Goal: Task Accomplishment & Management: Manage account settings

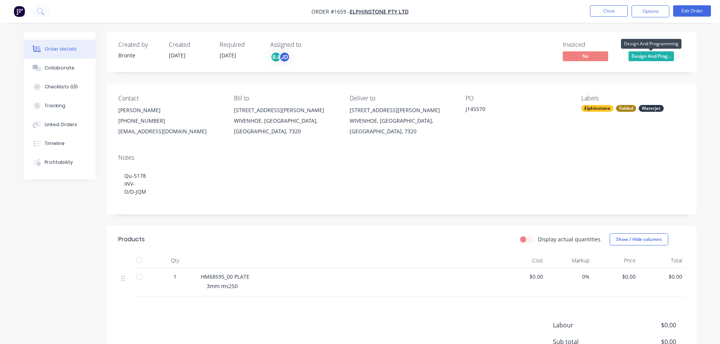
click at [656, 58] on span "Design And Prog..." at bounding box center [651, 55] width 45 height 9
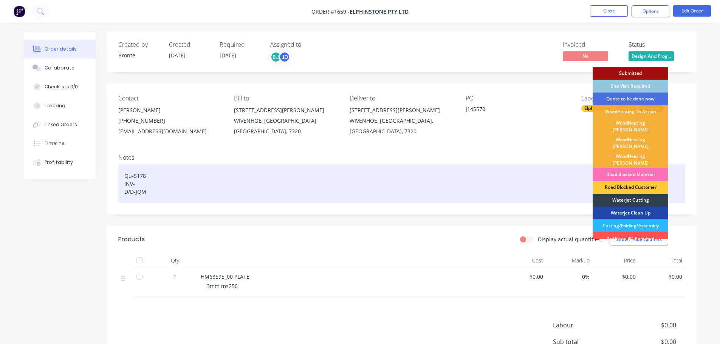
click at [628, 194] on div "Waterjet Cutting" at bounding box center [631, 200] width 76 height 13
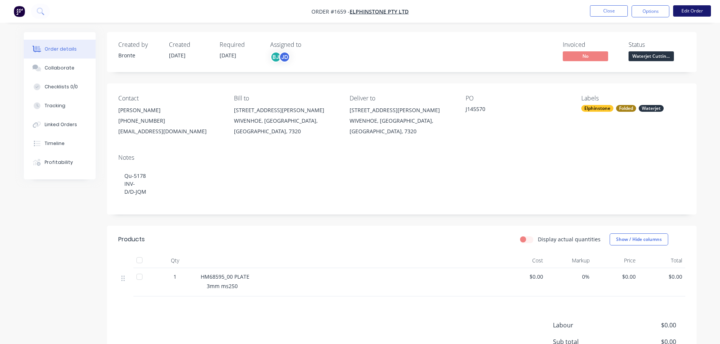
click at [702, 10] on button "Edit Order" at bounding box center [692, 10] width 38 height 11
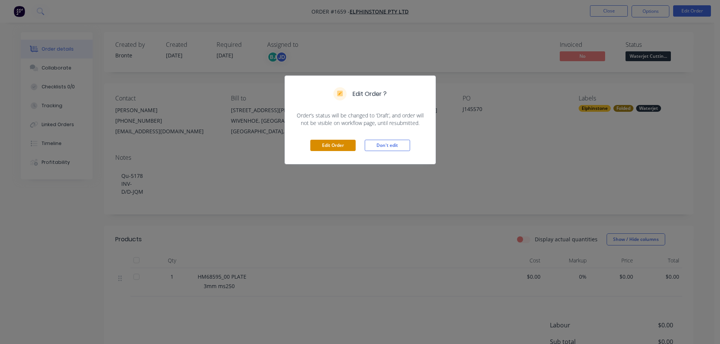
click at [342, 143] on button "Edit Order" at bounding box center [332, 145] width 45 height 11
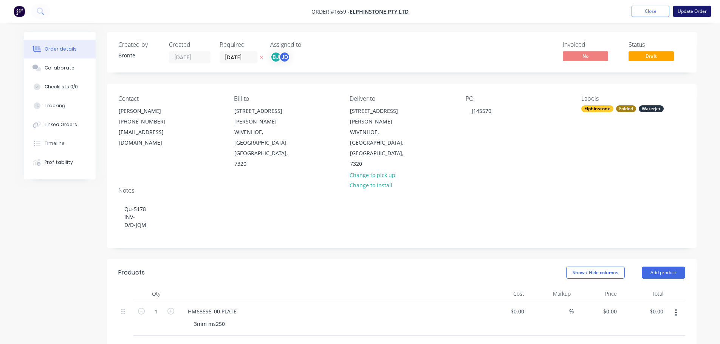
click at [691, 11] on button "Update Order" at bounding box center [692, 11] width 38 height 11
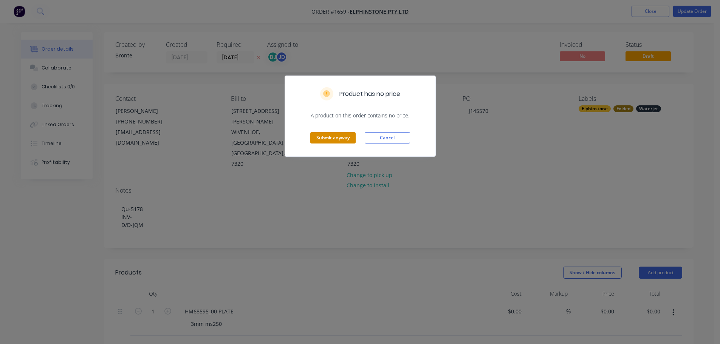
click at [315, 141] on button "Submit anyway" at bounding box center [332, 137] width 45 height 11
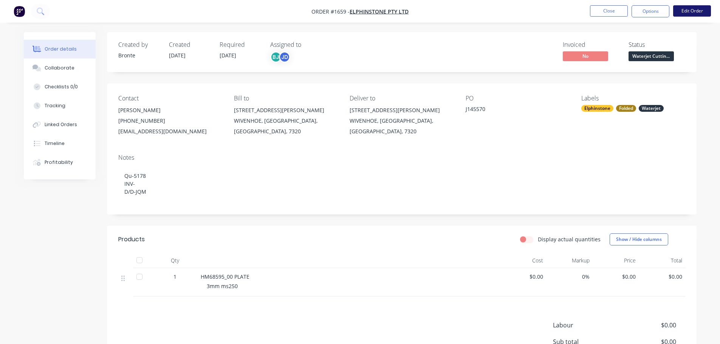
click at [687, 13] on button "Edit Order" at bounding box center [692, 10] width 38 height 11
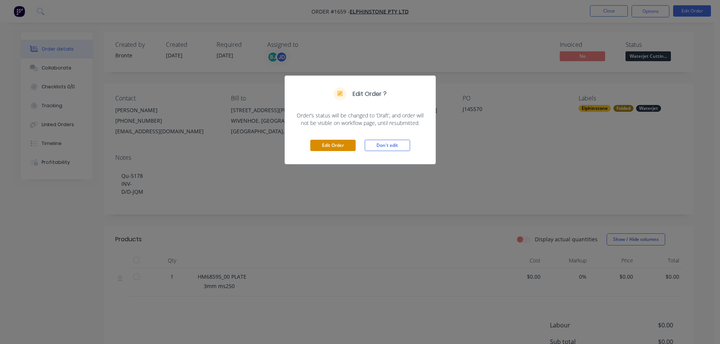
click at [334, 142] on button "Edit Order" at bounding box center [332, 145] width 45 height 11
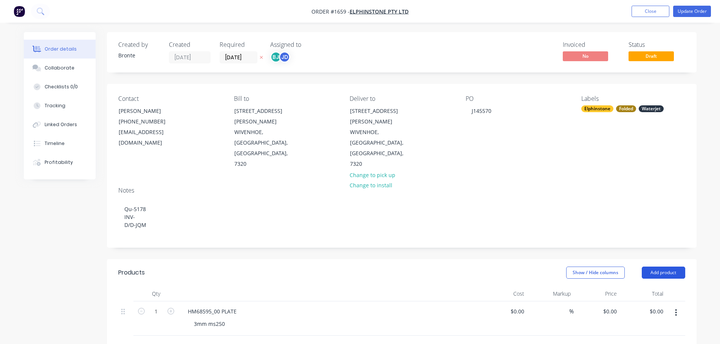
click at [667, 267] on button "Add product" at bounding box center [663, 273] width 43 height 12
click at [659, 302] on div "Basic product" at bounding box center [649, 307] width 58 height 11
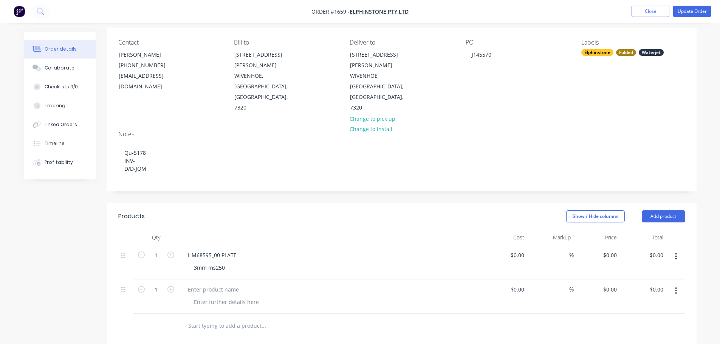
scroll to position [113, 0]
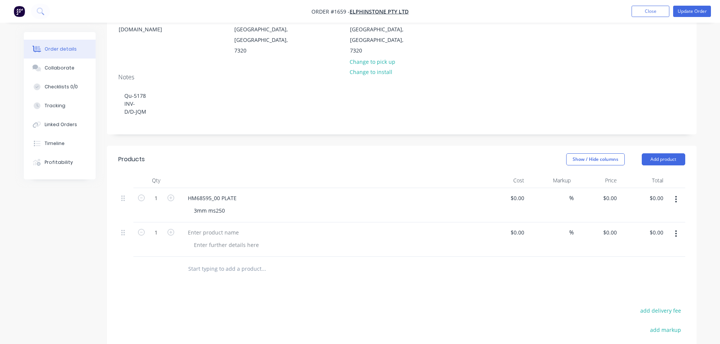
click at [677, 230] on icon "button" at bounding box center [676, 234] width 2 height 8
click at [670, 294] on div "Delete" at bounding box center [649, 299] width 58 height 11
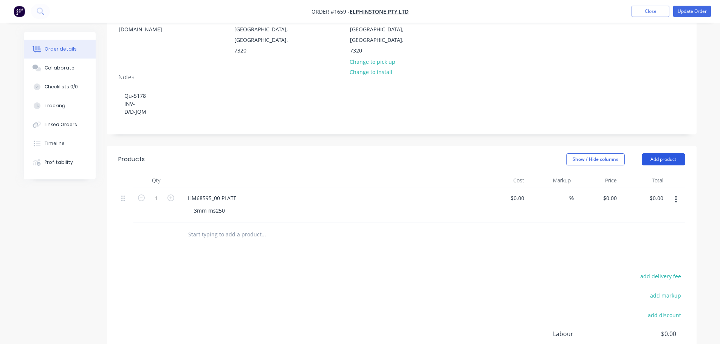
click at [671, 153] on button "Add product" at bounding box center [663, 159] width 43 height 12
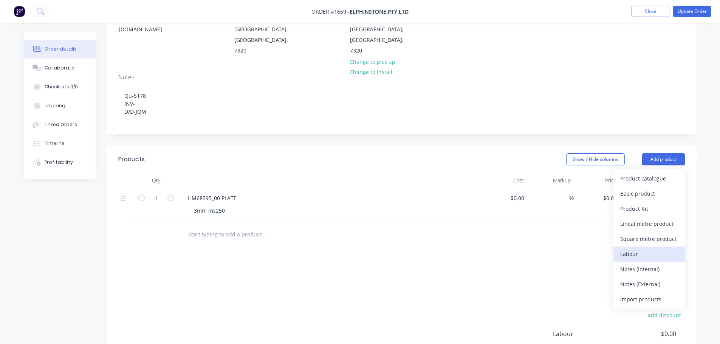
click at [655, 249] on div "Labour" at bounding box center [649, 254] width 58 height 11
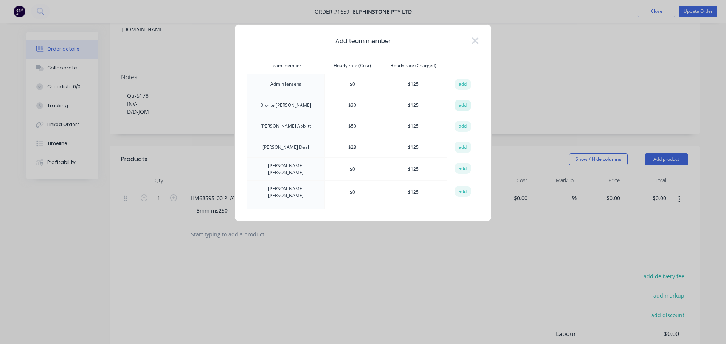
click at [465, 105] on button "add" at bounding box center [462, 105] width 17 height 11
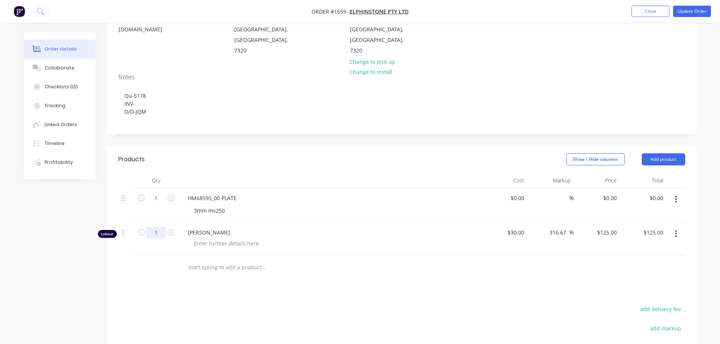
click at [160, 198] on input "1" at bounding box center [156, 198] width 20 height 11
type input "0.25"
type input "$31.25"
click at [208, 238] on div at bounding box center [226, 243] width 77 height 11
click at [251, 238] on div at bounding box center [226, 243] width 77 height 11
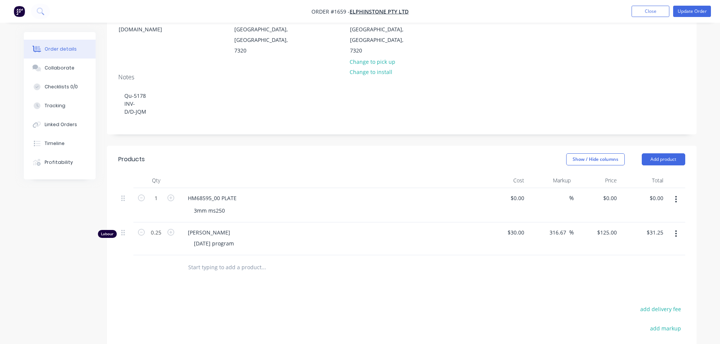
drag, startPoint x: 686, startPoint y: 11, endPoint x: 678, endPoint y: 17, distance: 10.1
click at [686, 11] on button "Update Order" at bounding box center [692, 11] width 38 height 11
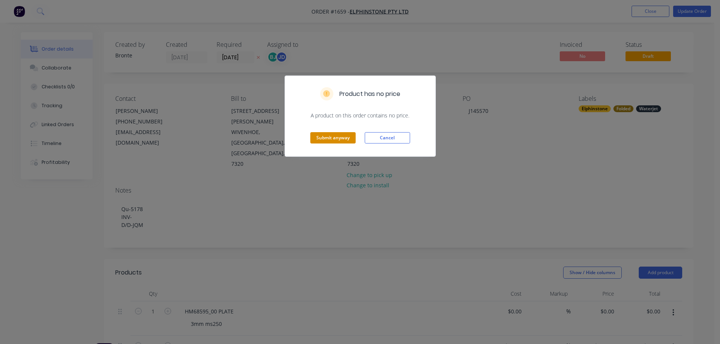
click at [333, 138] on button "Submit anyway" at bounding box center [332, 137] width 45 height 11
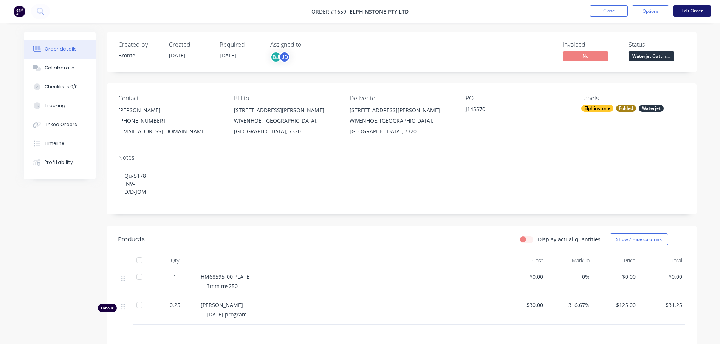
click at [688, 11] on button "Edit Order" at bounding box center [692, 10] width 38 height 11
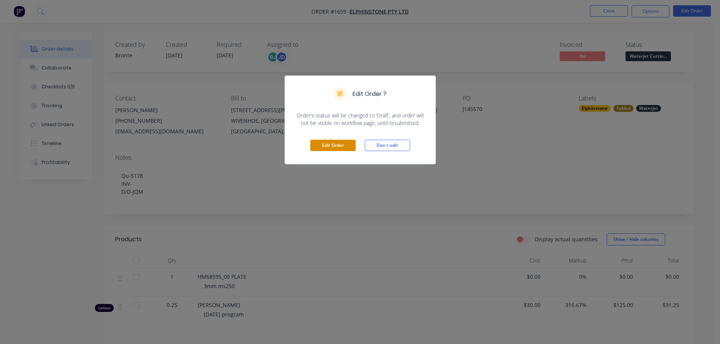
click at [338, 144] on button "Edit Order" at bounding box center [332, 145] width 45 height 11
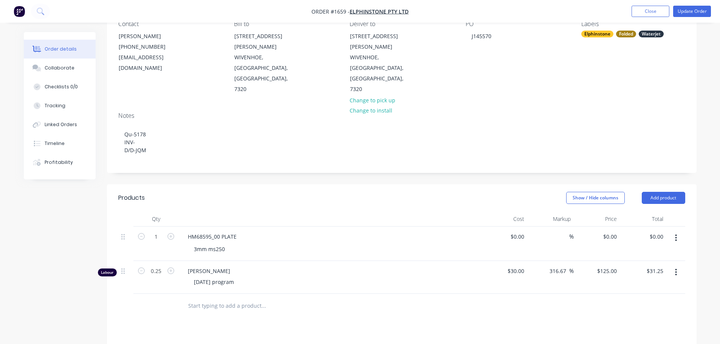
scroll to position [76, 0]
click at [677, 191] on button "Add product" at bounding box center [663, 197] width 43 height 12
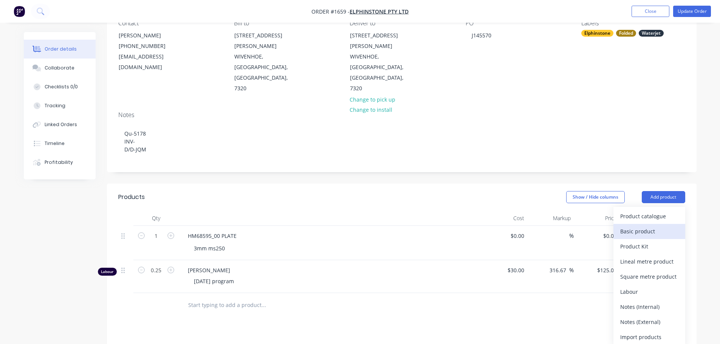
click at [666, 226] on div "Basic product" at bounding box center [649, 231] width 58 height 11
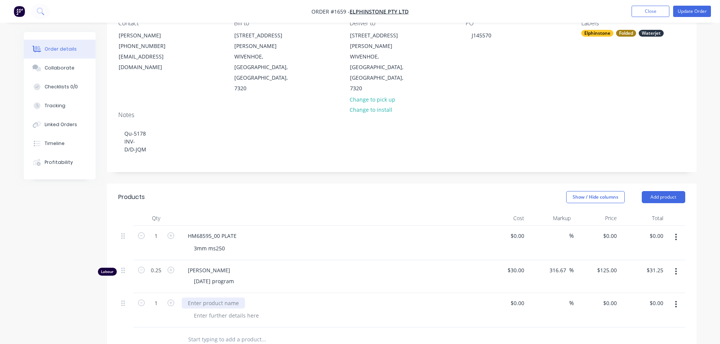
click at [212, 298] on div at bounding box center [213, 303] width 63 height 11
click at [216, 310] on div at bounding box center [226, 315] width 77 height 11
click at [347, 328] on div at bounding box center [315, 340] width 272 height 25
click at [237, 310] on div at bounding box center [226, 315] width 77 height 11
click at [346, 328] on div at bounding box center [315, 340] width 272 height 25
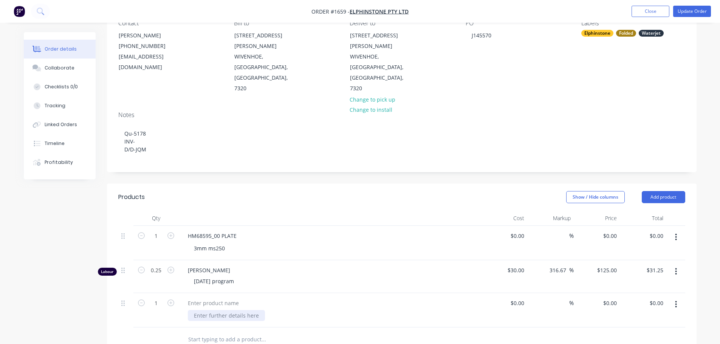
click at [229, 310] on div at bounding box center [226, 315] width 77 height 11
click at [346, 332] on div at bounding box center [295, 339] width 227 height 15
click at [680, 298] on button "button" at bounding box center [676, 305] width 18 height 14
click at [672, 191] on button "Add product" at bounding box center [663, 197] width 43 height 12
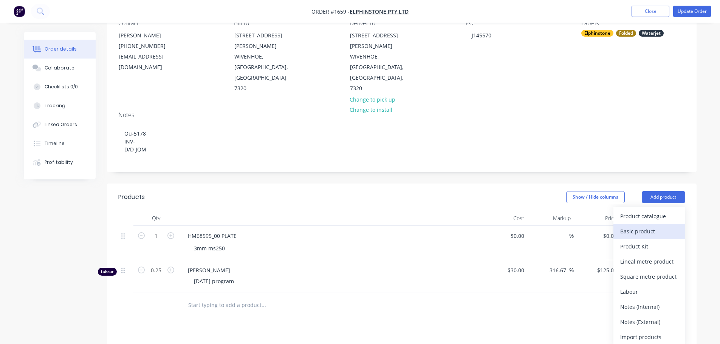
click at [666, 226] on div "Basic product" at bounding box center [649, 231] width 58 height 11
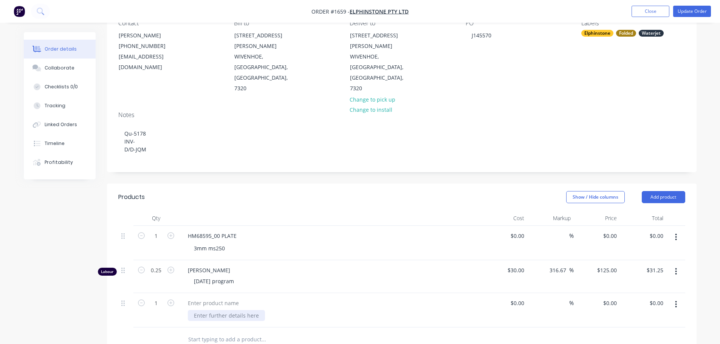
click at [226, 310] on div at bounding box center [226, 315] width 77 height 11
click at [217, 298] on div at bounding box center [213, 303] width 63 height 11
drag, startPoint x: 303, startPoint y: 308, endPoint x: 312, endPoint y: 310, distance: 9.0
click at [304, 332] on input "text" at bounding box center [263, 339] width 151 height 15
click at [665, 298] on input "0.00" at bounding box center [657, 303] width 17 height 11
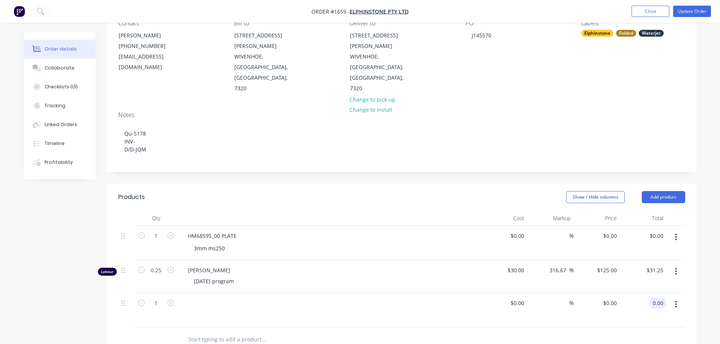
type input "$0.00"
click at [675, 298] on button "button" at bounding box center [676, 305] width 18 height 14
click at [662, 12] on button "Close" at bounding box center [651, 11] width 38 height 11
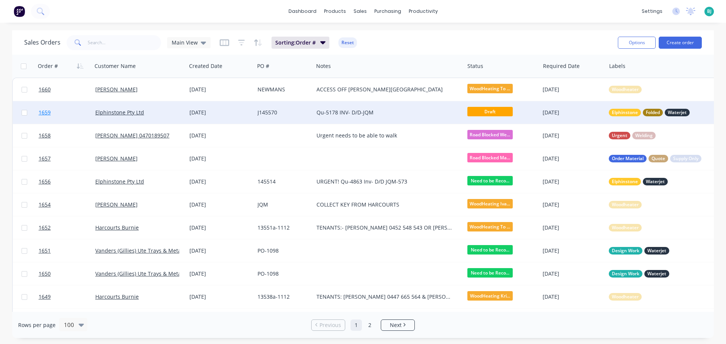
click at [80, 115] on link "1659" at bounding box center [67, 112] width 57 height 23
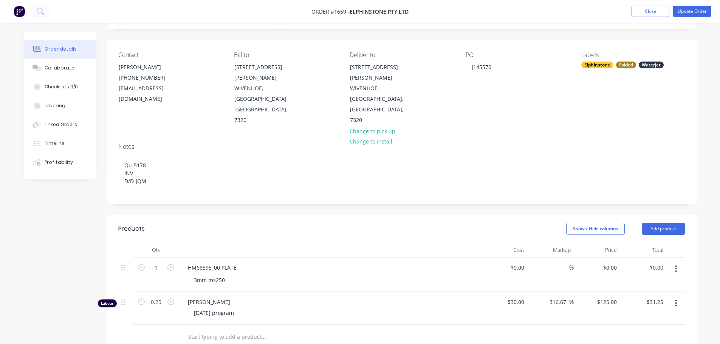
scroll to position [113, 0]
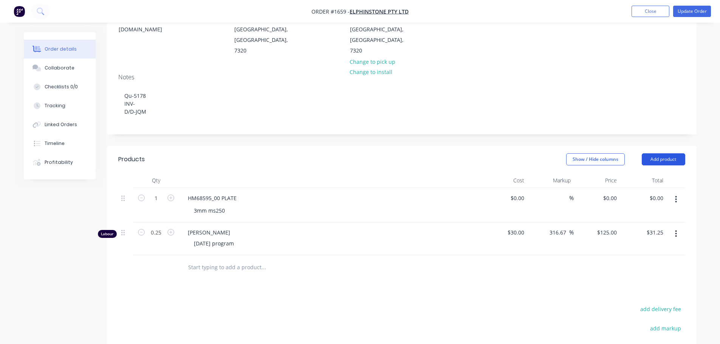
click at [676, 153] on button "Add product" at bounding box center [663, 159] width 43 height 12
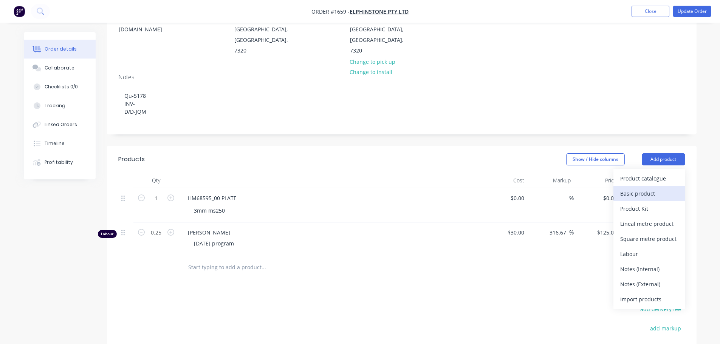
click at [663, 188] on div "Basic product" at bounding box center [649, 193] width 58 height 11
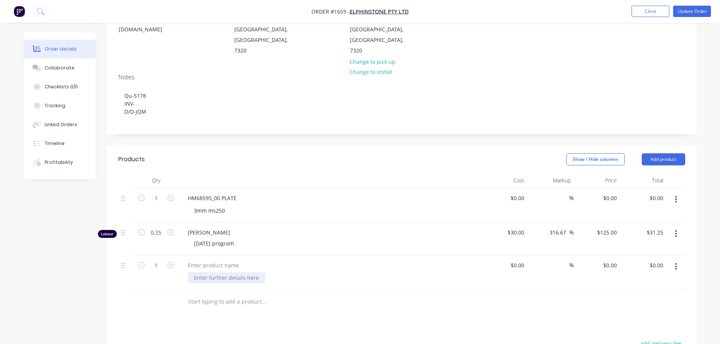
click at [200, 273] on div at bounding box center [226, 278] width 77 height 11
click at [676, 263] on icon "button" at bounding box center [676, 267] width 2 height 8
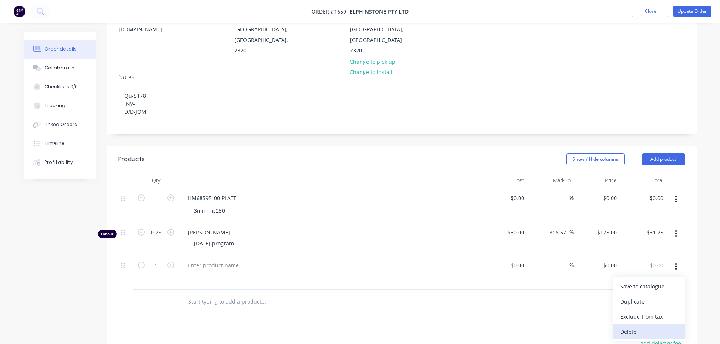
click at [640, 327] on div "Delete" at bounding box center [649, 332] width 58 height 11
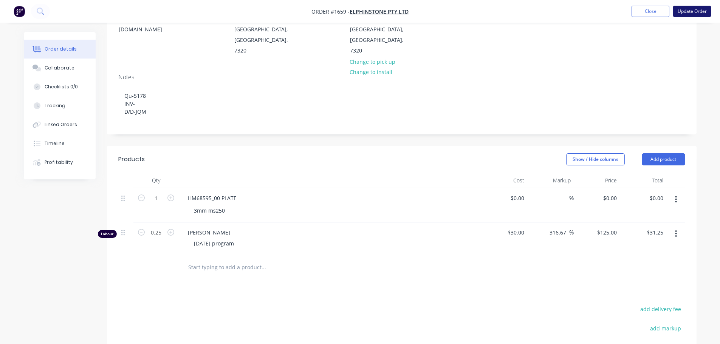
click at [693, 11] on button "Update Order" at bounding box center [692, 11] width 38 height 11
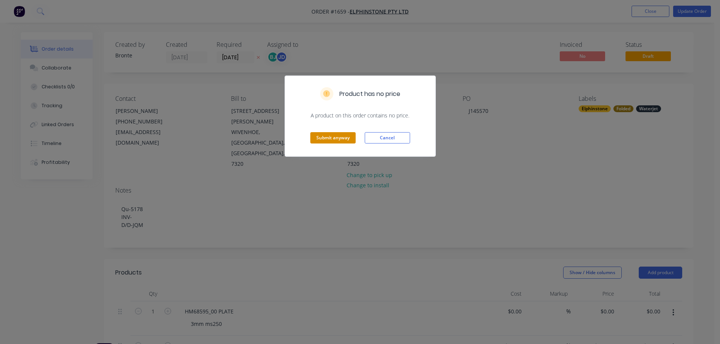
click at [333, 135] on button "Submit anyway" at bounding box center [332, 137] width 45 height 11
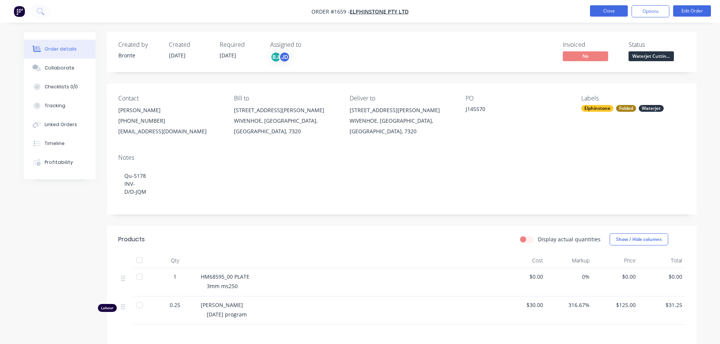
click at [616, 11] on button "Close" at bounding box center [609, 10] width 38 height 11
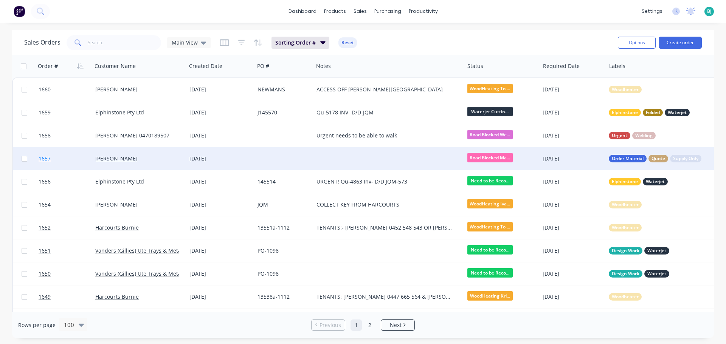
click at [80, 161] on link "1657" at bounding box center [67, 158] width 57 height 23
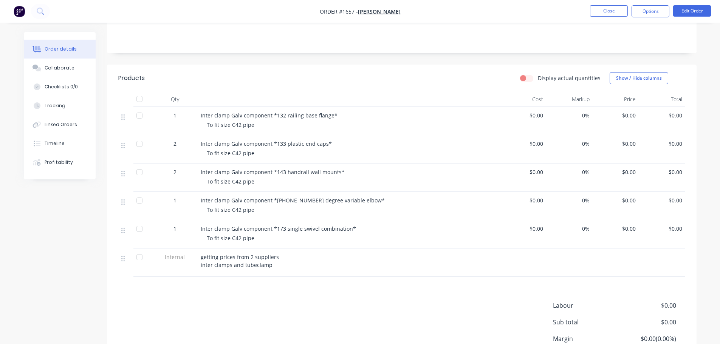
scroll to position [151, 0]
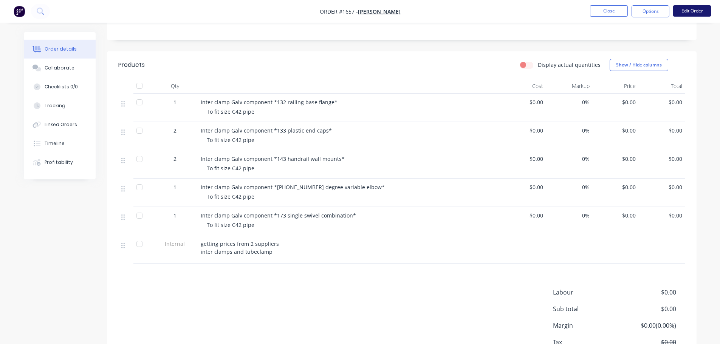
click at [708, 12] on button "Edit Order" at bounding box center [692, 10] width 38 height 11
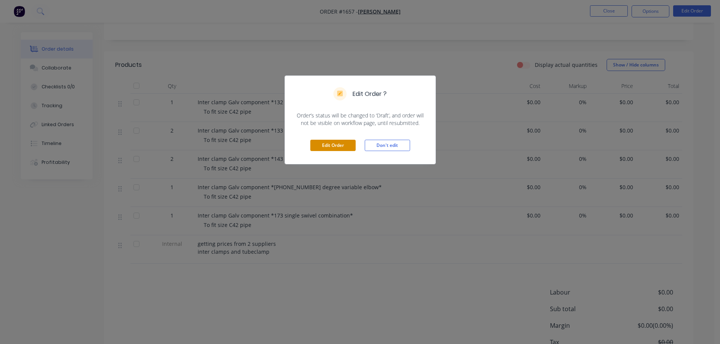
click at [327, 146] on button "Edit Order" at bounding box center [332, 145] width 45 height 11
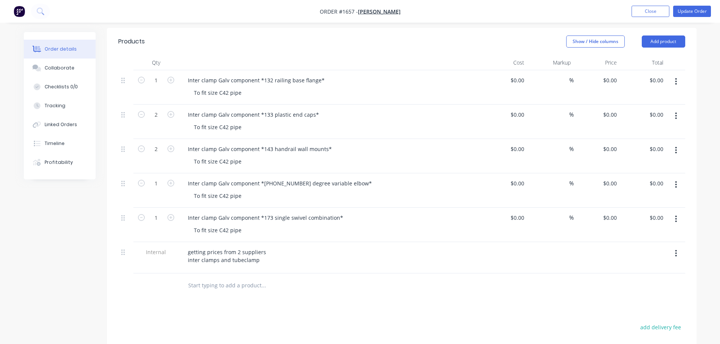
scroll to position [189, 0]
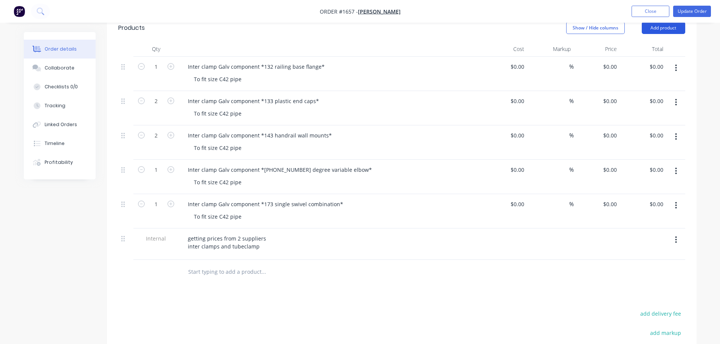
click at [660, 28] on button "Add product" at bounding box center [663, 28] width 43 height 12
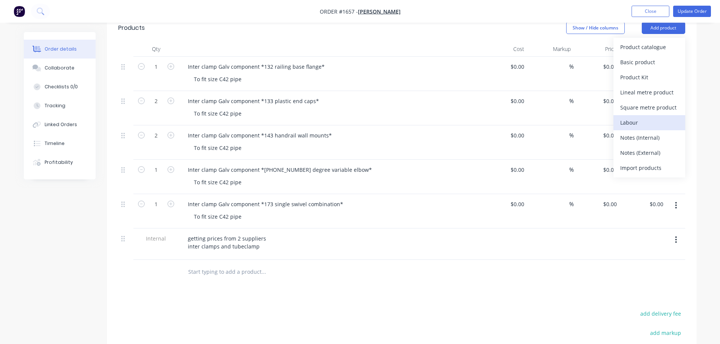
click at [650, 124] on div "Labour" at bounding box center [649, 122] width 58 height 11
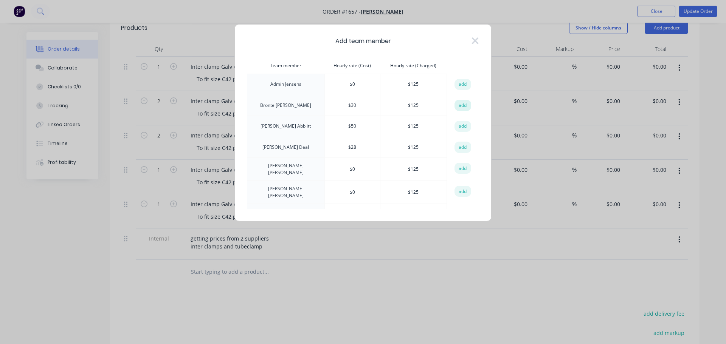
click at [455, 106] on button "add" at bounding box center [462, 105] width 17 height 11
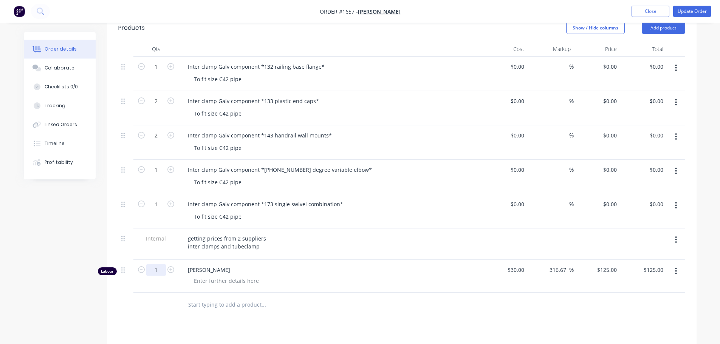
click at [160, 73] on input "1" at bounding box center [156, 66] width 20 height 11
type input "0.25"
type input "$31.25"
click at [204, 281] on div at bounding box center [226, 281] width 77 height 11
click at [226, 283] on div at bounding box center [226, 281] width 77 height 11
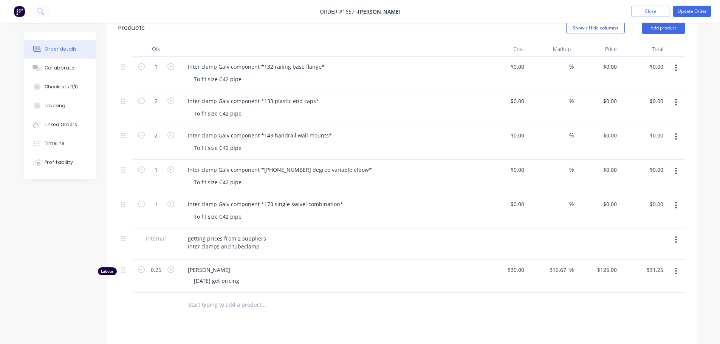
click at [306, 313] on div at bounding box center [315, 305] width 272 height 25
click at [692, 12] on button "Update Order" at bounding box center [692, 11] width 38 height 11
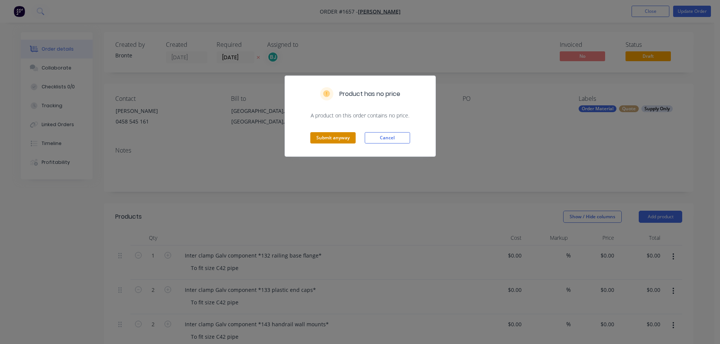
drag, startPoint x: 337, startPoint y: 143, endPoint x: 335, endPoint y: 139, distance: 4.6
click at [335, 140] on button "Submit anyway" at bounding box center [332, 137] width 45 height 11
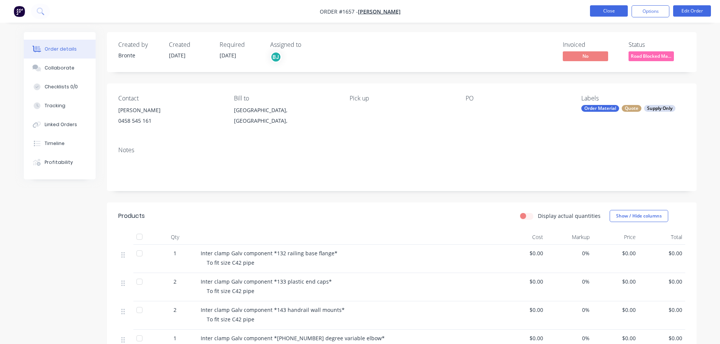
click at [616, 10] on button "Close" at bounding box center [609, 10] width 38 height 11
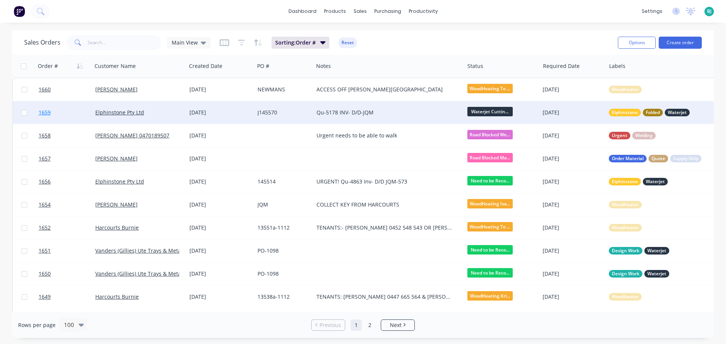
click at [80, 112] on link "1659" at bounding box center [67, 112] width 57 height 23
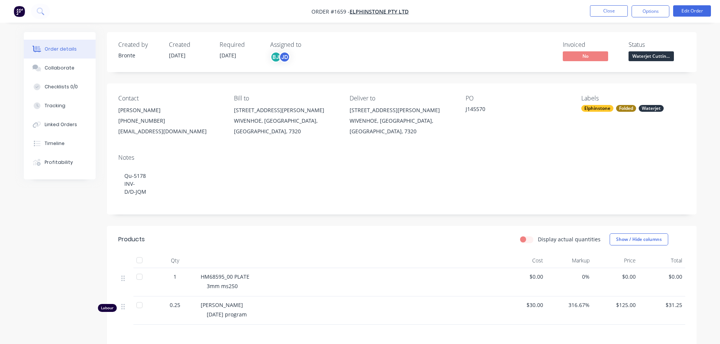
click at [657, 59] on span "Waterjet Cuttin..." at bounding box center [651, 55] width 45 height 9
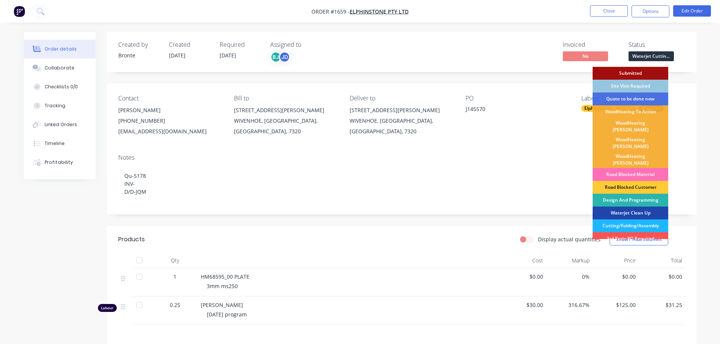
click at [637, 220] on div "Cutting/Folding/Assembly" at bounding box center [631, 226] width 76 height 13
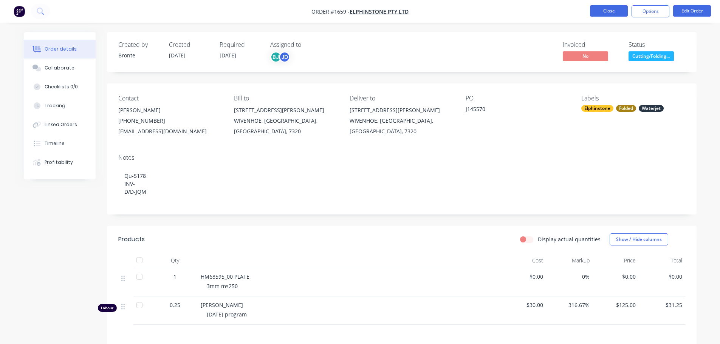
click at [613, 14] on button "Close" at bounding box center [609, 10] width 38 height 11
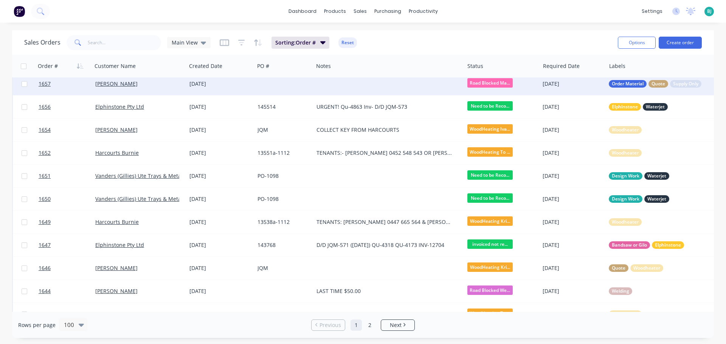
scroll to position [76, 0]
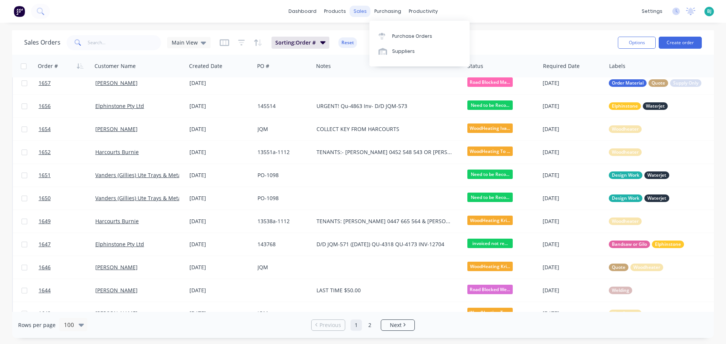
click at [361, 9] on div "sales" at bounding box center [360, 11] width 21 height 11
click at [391, 33] on div "Sales Orders" at bounding box center [387, 36] width 31 height 7
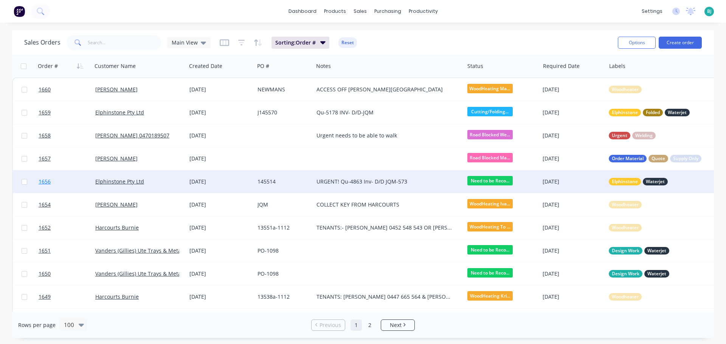
click at [79, 184] on link "1656" at bounding box center [67, 182] width 57 height 23
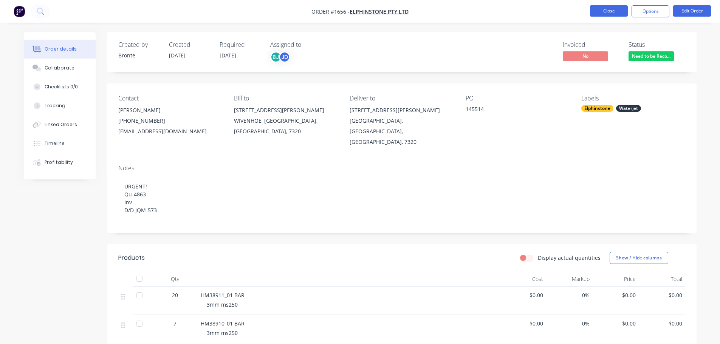
click at [612, 12] on button "Close" at bounding box center [609, 10] width 38 height 11
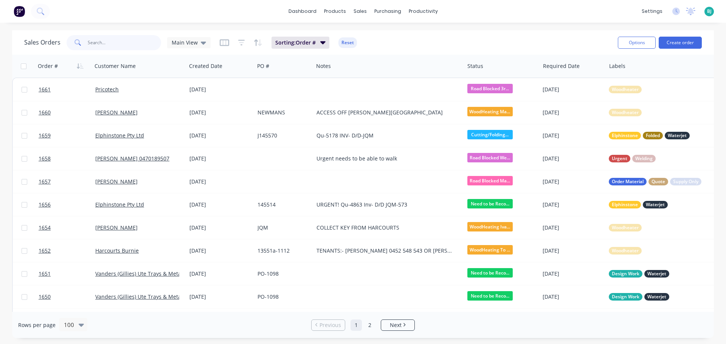
click at [124, 42] on input "text" at bounding box center [125, 42] width 74 height 15
type input "1502"
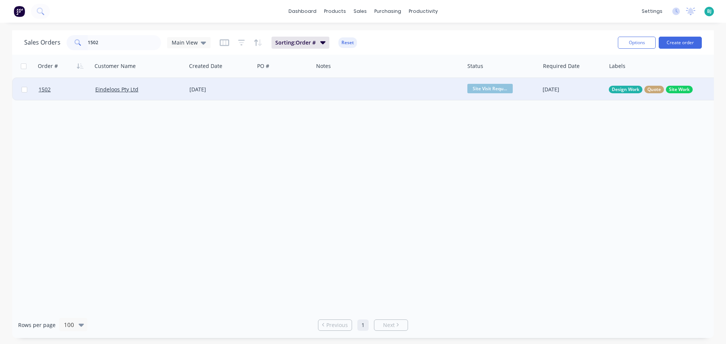
click at [239, 96] on div "22 Jul 2025" at bounding box center [220, 89] width 68 height 23
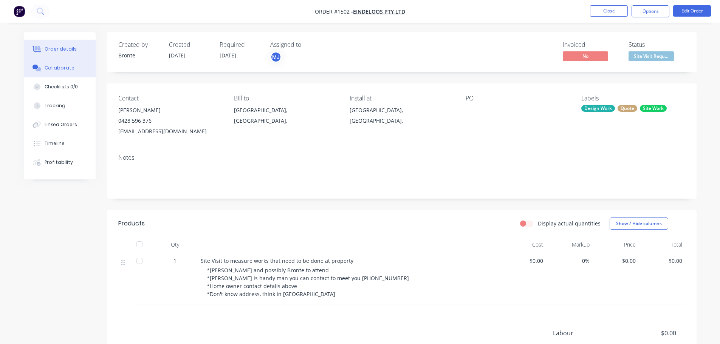
click at [81, 72] on button "Collaborate" at bounding box center [60, 68] width 72 height 19
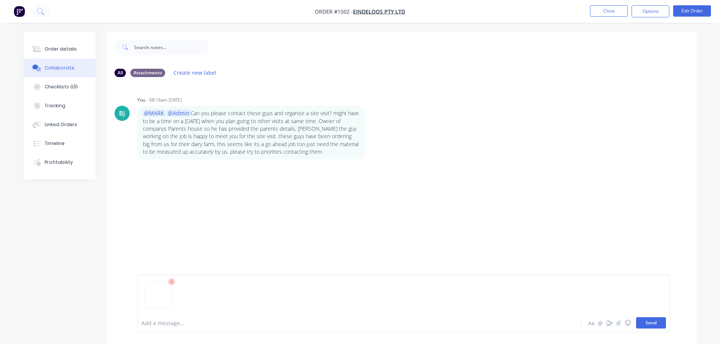
click at [656, 320] on button "Send" at bounding box center [651, 323] width 30 height 11
drag, startPoint x: 645, startPoint y: 321, endPoint x: 710, endPoint y: 316, distance: 64.8
click at [646, 321] on button "Send" at bounding box center [651, 323] width 30 height 11
click at [657, 324] on button "Send" at bounding box center [651, 323] width 30 height 11
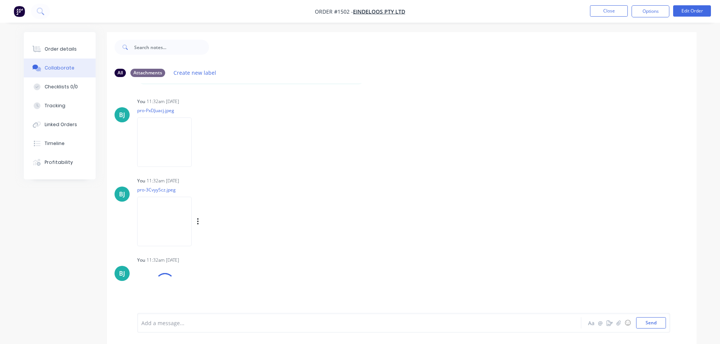
scroll to position [79, 0]
click at [651, 320] on button "Send" at bounding box center [651, 323] width 30 height 11
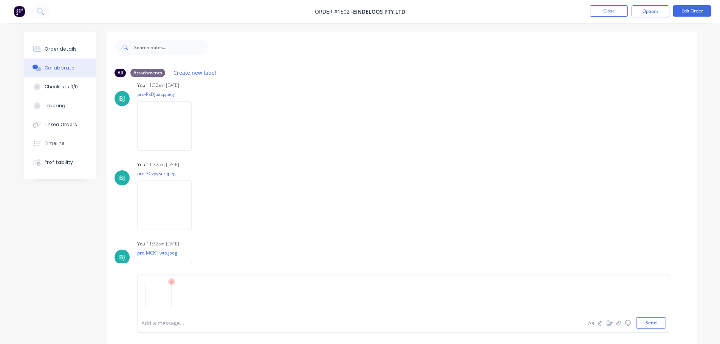
drag, startPoint x: 657, startPoint y: 329, endPoint x: 712, endPoint y: 312, distance: 57.9
click at [661, 326] on div "Add a message... Aa @ ☺ Send" at bounding box center [403, 304] width 533 height 58
click at [658, 330] on div "Add a message... Aa @ ☺ Send" at bounding box center [403, 304] width 533 height 58
click at [657, 326] on button "Send" at bounding box center [651, 323] width 30 height 11
click at [653, 323] on button "Send" at bounding box center [651, 323] width 30 height 11
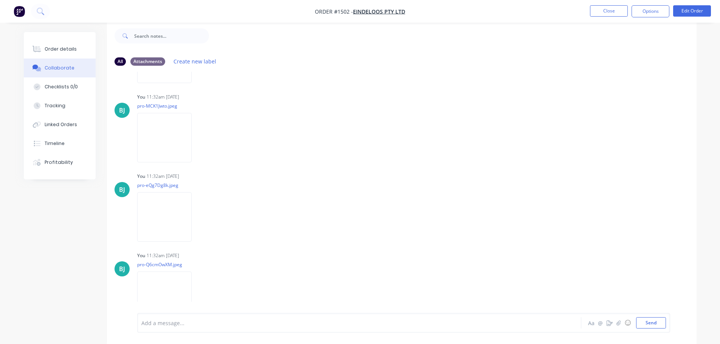
scroll to position [329, 0]
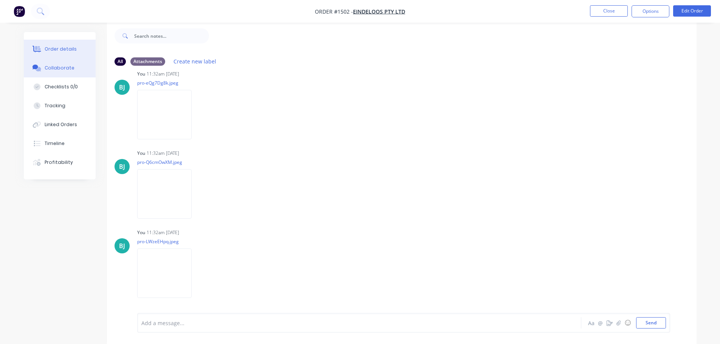
click at [70, 48] on div "Order details" at bounding box center [61, 49] width 32 height 7
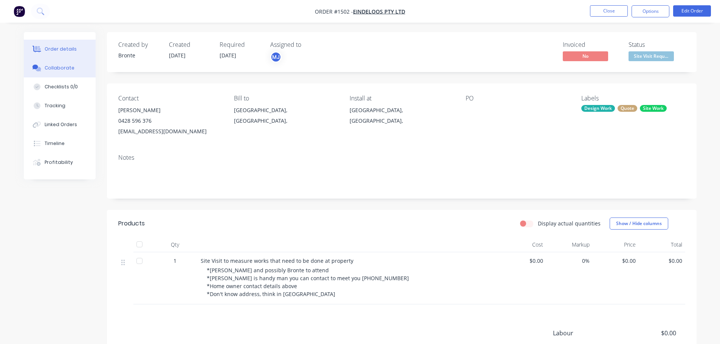
click at [74, 71] on button "Collaborate" at bounding box center [60, 68] width 72 height 19
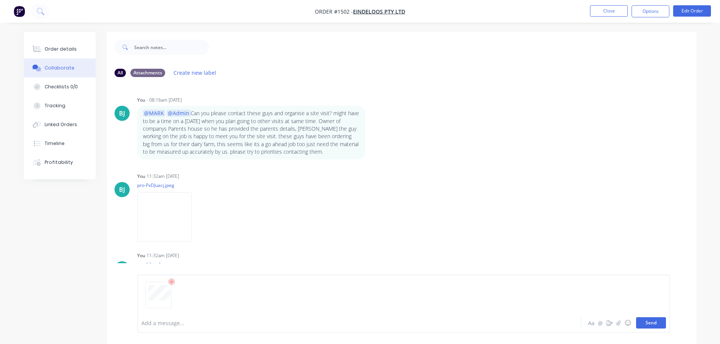
click at [659, 321] on button "Send" at bounding box center [651, 323] width 30 height 11
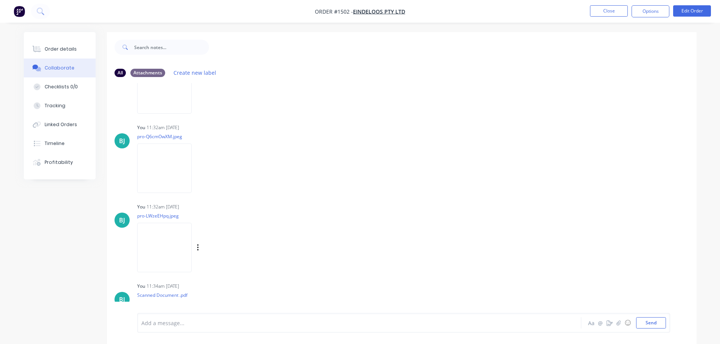
scroll to position [409, 0]
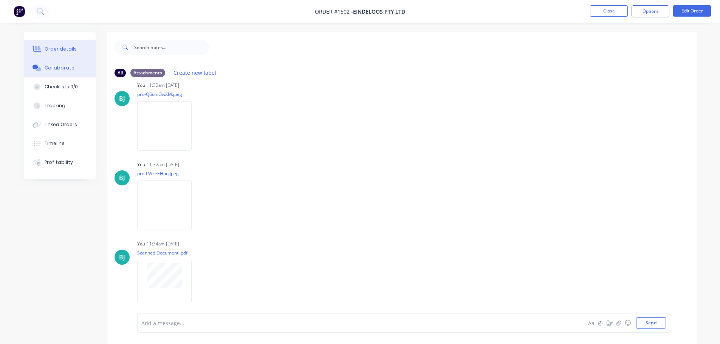
click at [48, 48] on div "Order details" at bounding box center [61, 49] width 32 height 7
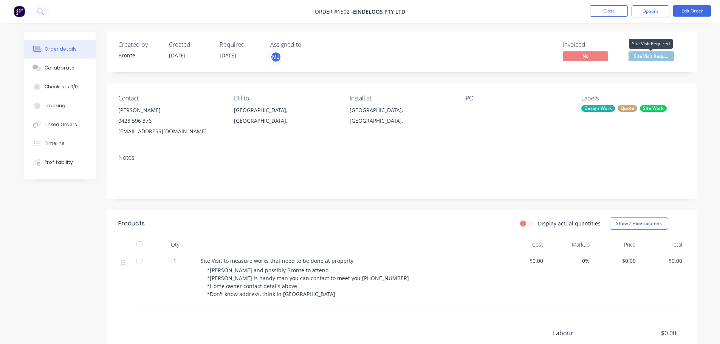
click at [652, 54] on span "Site Visit Requ..." at bounding box center [651, 55] width 45 height 9
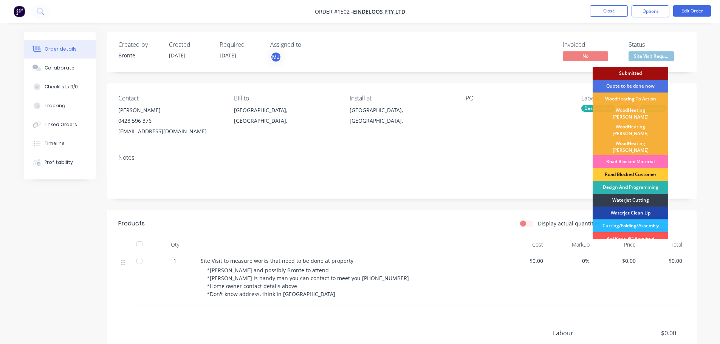
click at [648, 83] on div "Quote to be done now" at bounding box center [631, 86] width 76 height 13
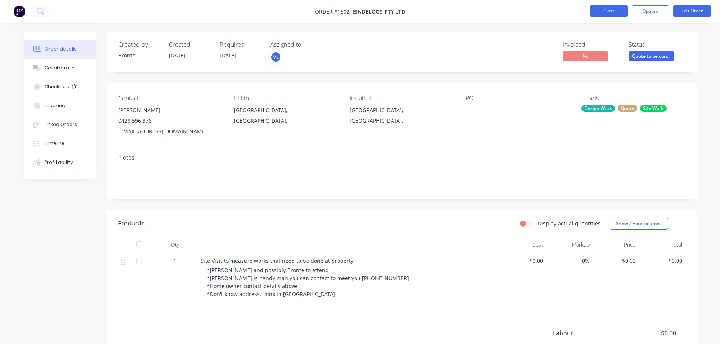
click at [619, 12] on button "Close" at bounding box center [609, 10] width 38 height 11
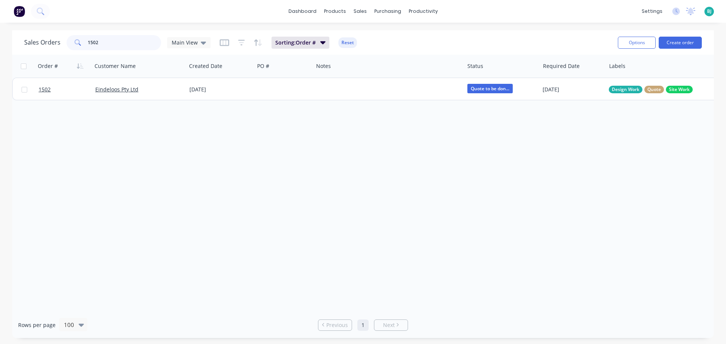
drag, startPoint x: 135, startPoint y: 42, endPoint x: 82, endPoint y: 47, distance: 53.2
click at [82, 47] on div "1502" at bounding box center [114, 42] width 95 height 15
